Goal: Use online tool/utility: Utilize a website feature to perform a specific function

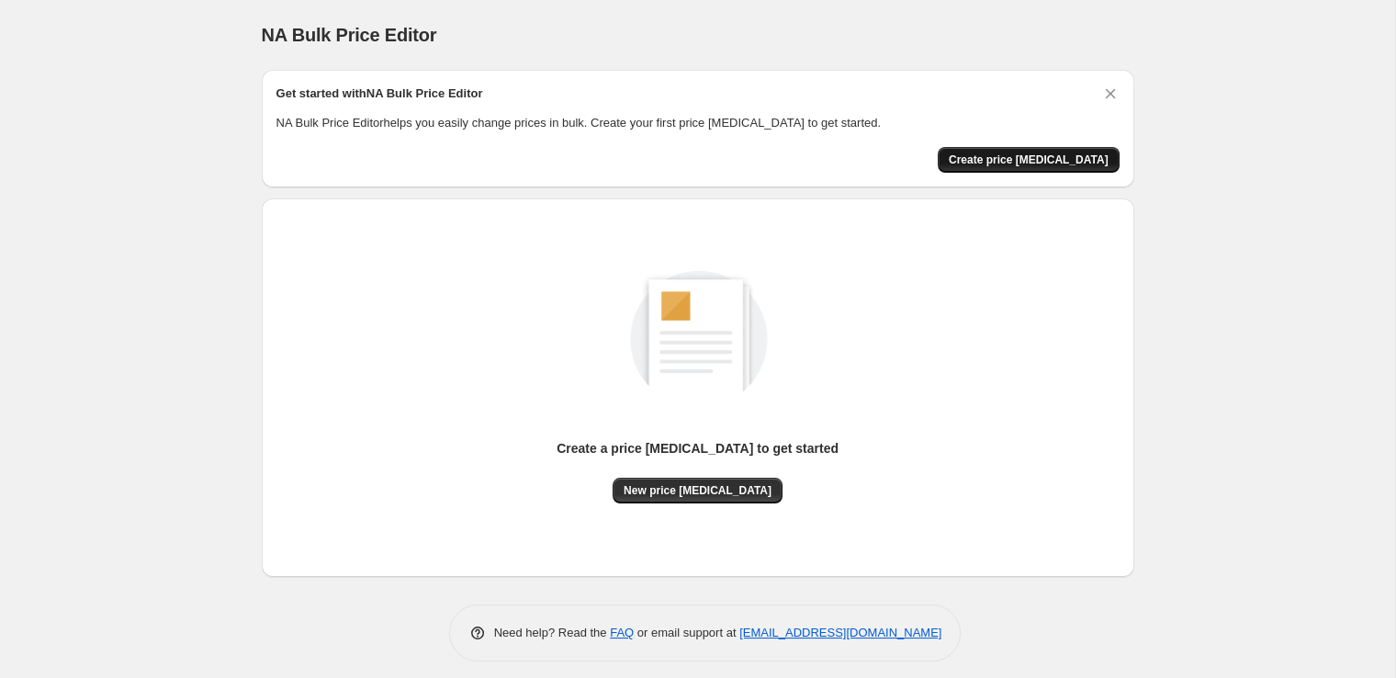
click at [1039, 168] on button "Create price [MEDICAL_DATA]" at bounding box center [1029, 160] width 182 height 26
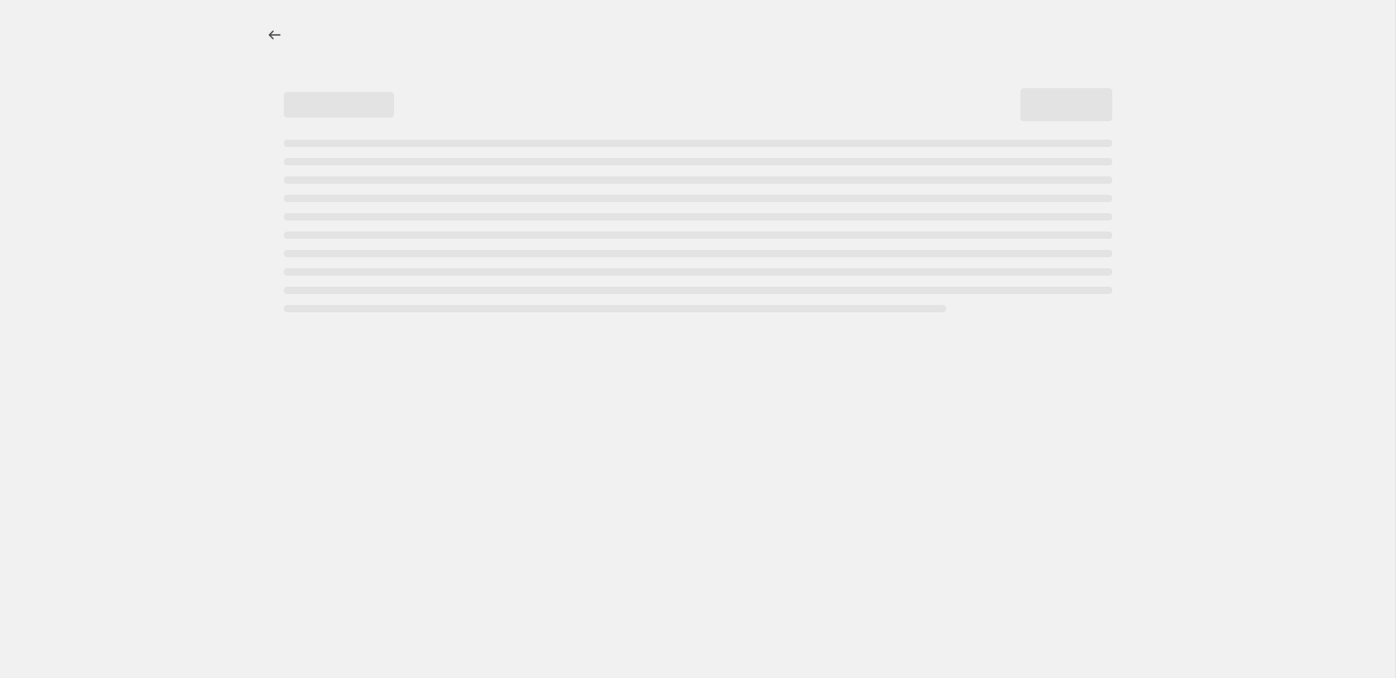
select select "percentage"
